Goal: Task Accomplishment & Management: Use online tool/utility

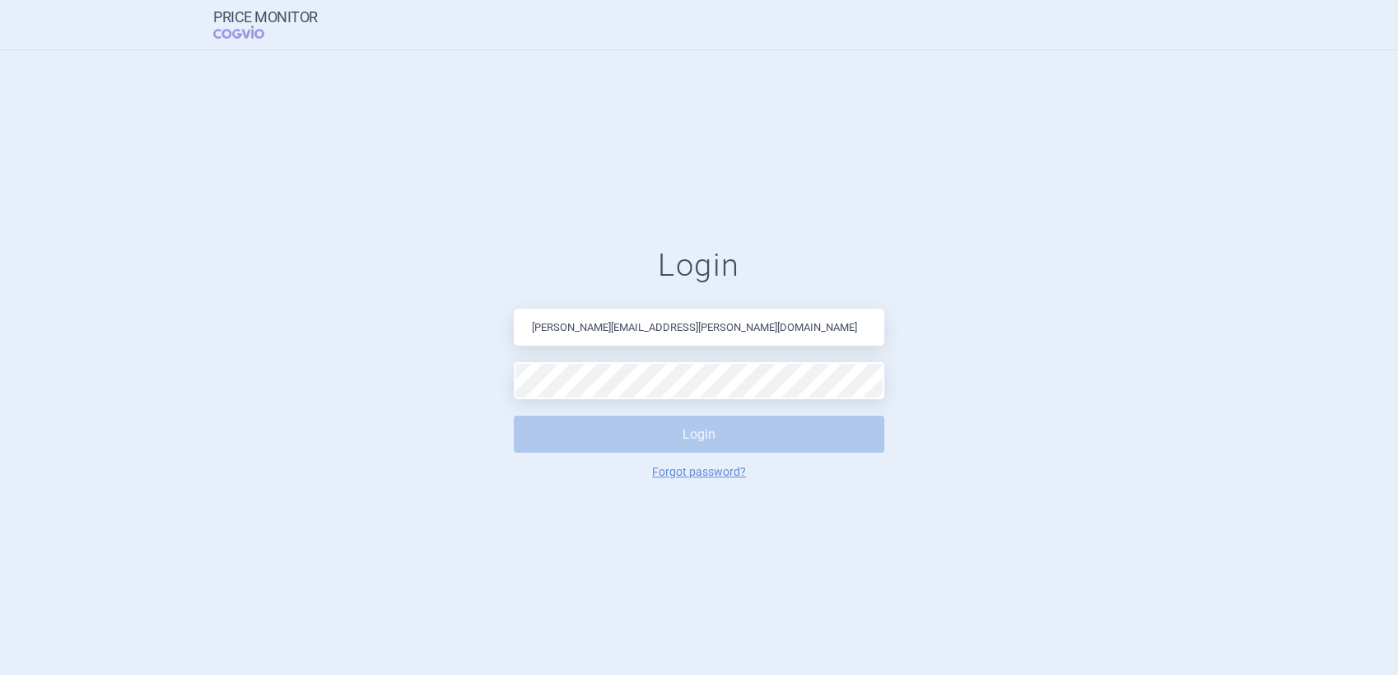
click at [700, 441] on button "Login" at bounding box center [699, 434] width 370 height 37
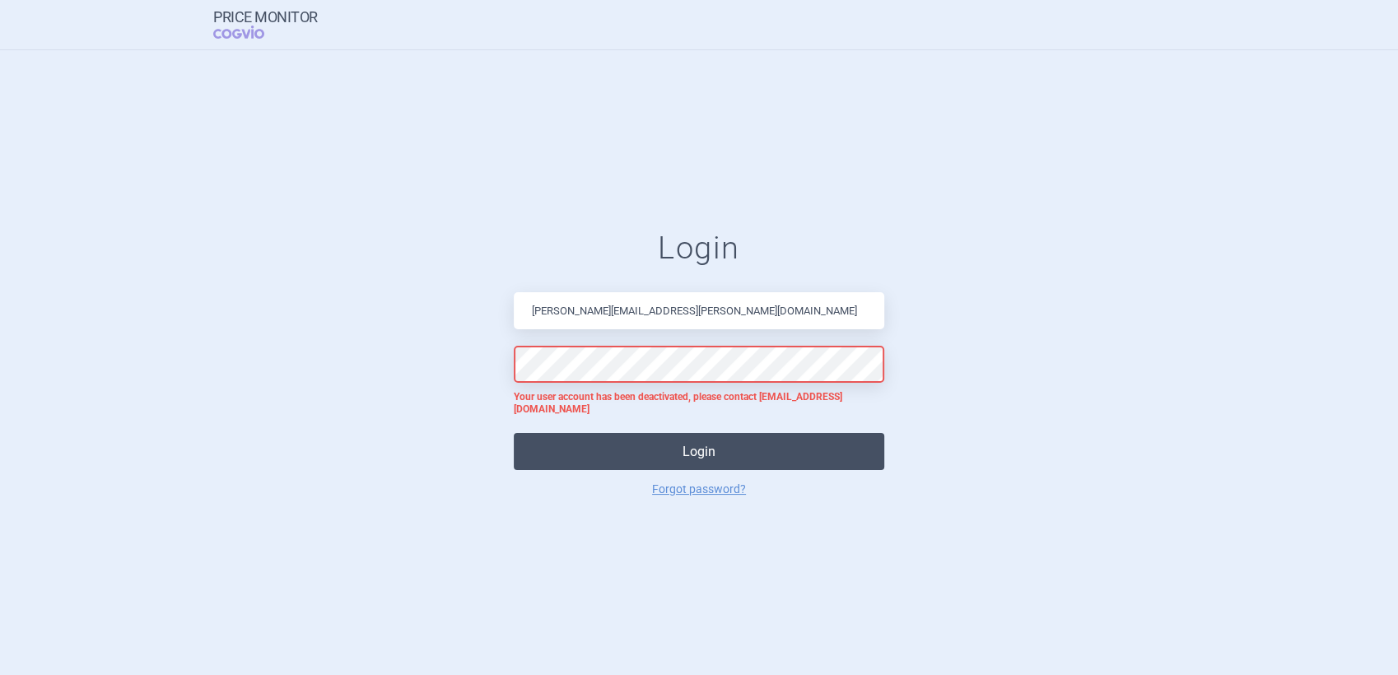
click at [701, 433] on button "Login" at bounding box center [699, 451] width 370 height 37
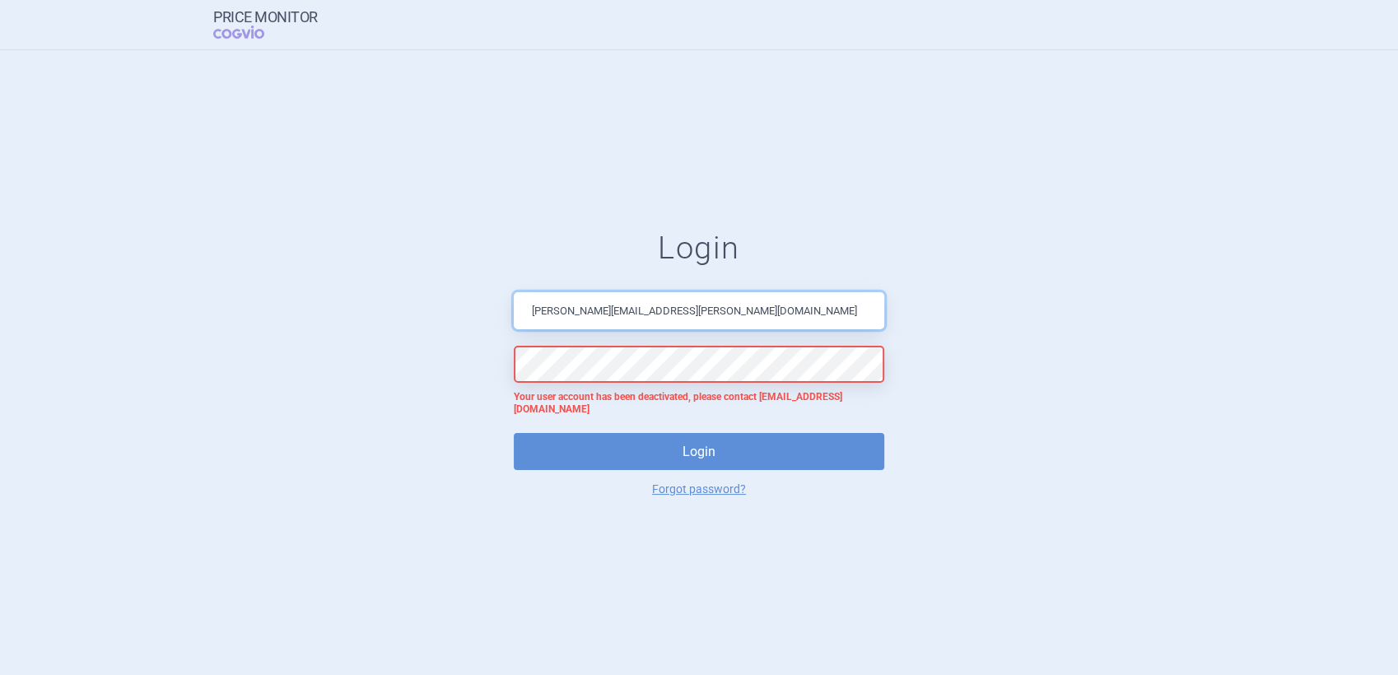
click at [540, 314] on input "[PERSON_NAME][EMAIL_ADDRESS][PERSON_NAME][DOMAIN_NAME]" at bounding box center [699, 310] width 370 height 37
click at [564, 319] on input "[EMAIL_ADDRESS][PERSON_NAME][DOMAIN_NAME]" at bounding box center [699, 310] width 370 height 37
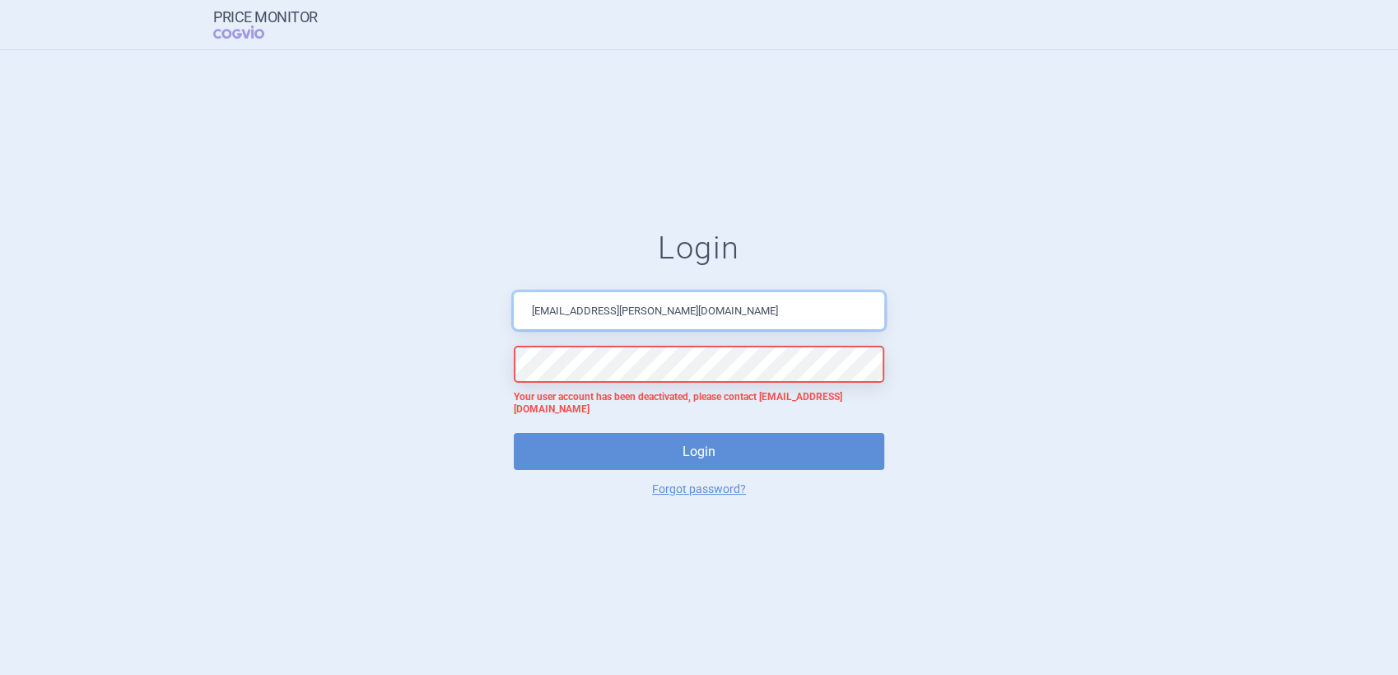
type input "[EMAIL_ADDRESS][PERSON_NAME][DOMAIN_NAME]"
click at [514, 433] on button "Login" at bounding box center [699, 451] width 370 height 37
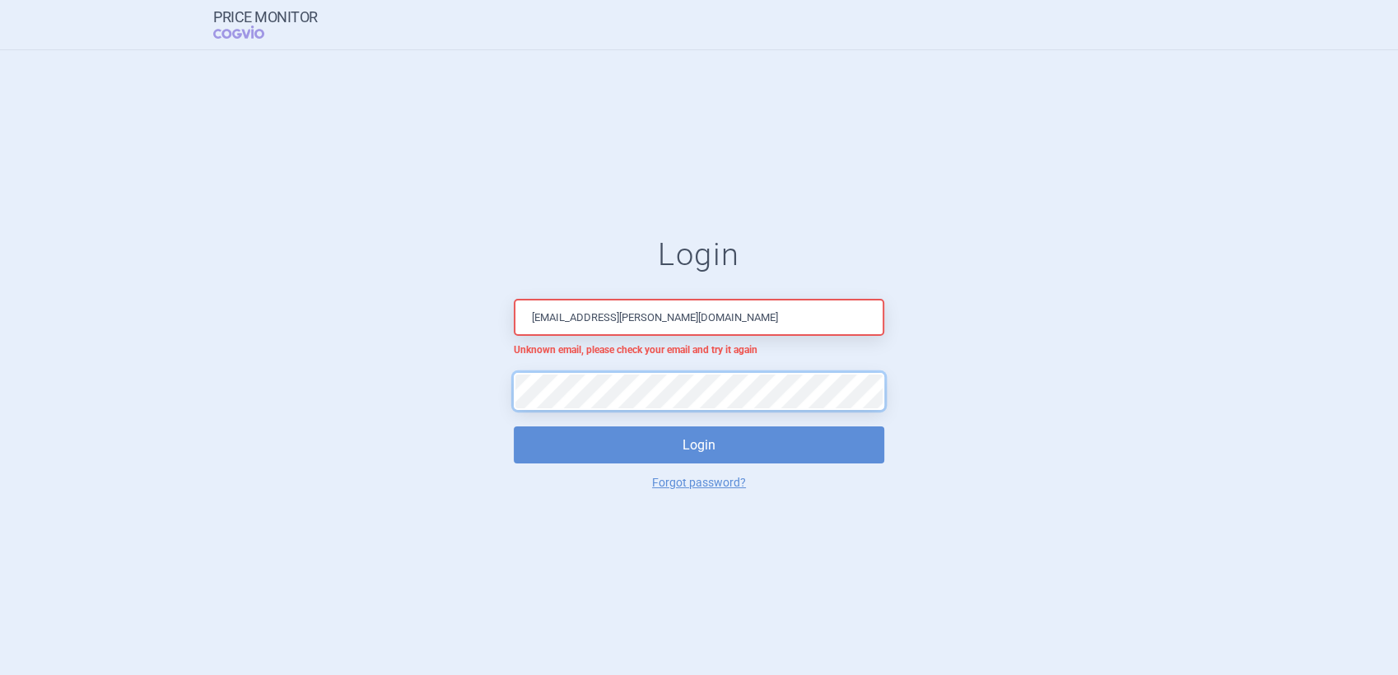
click at [514, 426] on button "Login" at bounding box center [699, 444] width 370 height 37
